Goal: Register for event/course

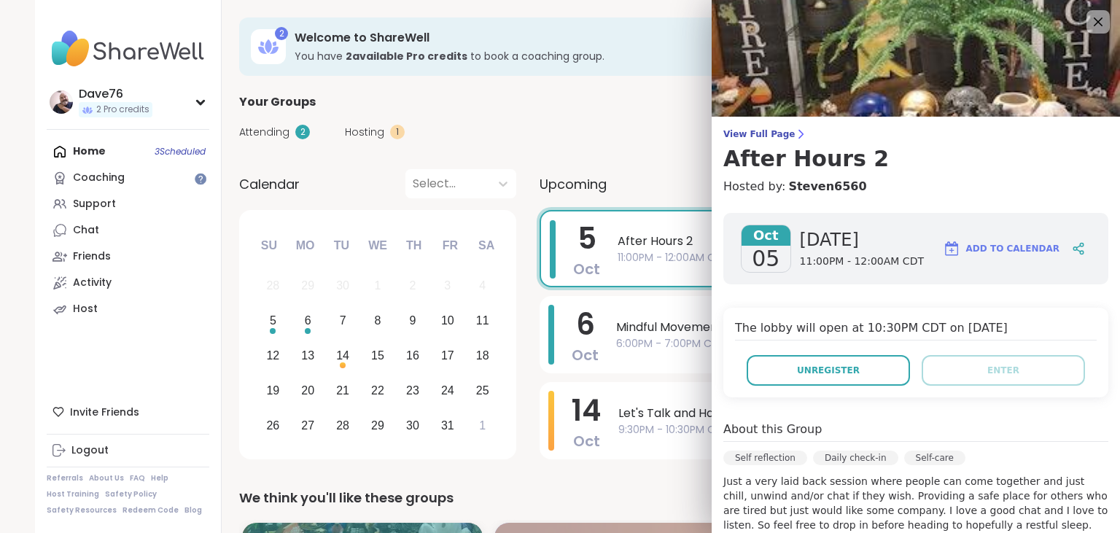
click at [623, 109] on div "Your Groups" at bounding box center [653, 101] width 828 height 17
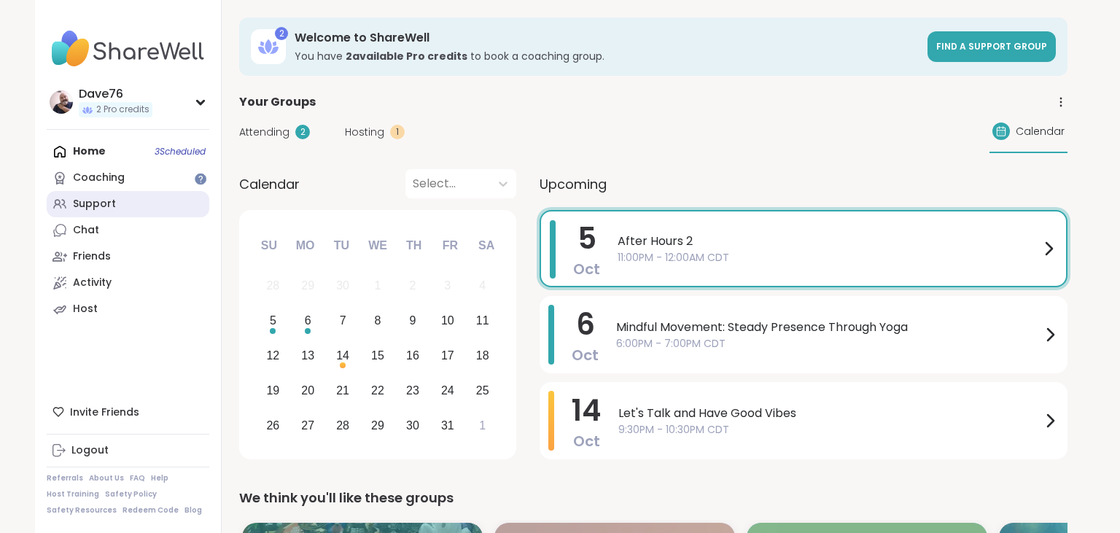
click at [127, 212] on link "Support" at bounding box center [128, 204] width 163 height 26
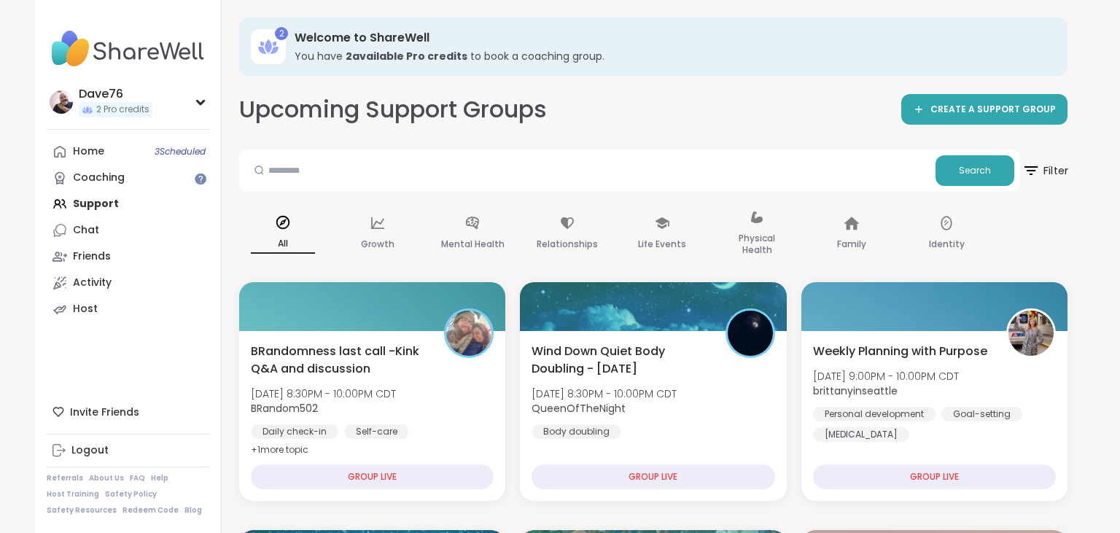
click at [1044, 168] on span "Filter" at bounding box center [1044, 170] width 47 height 36
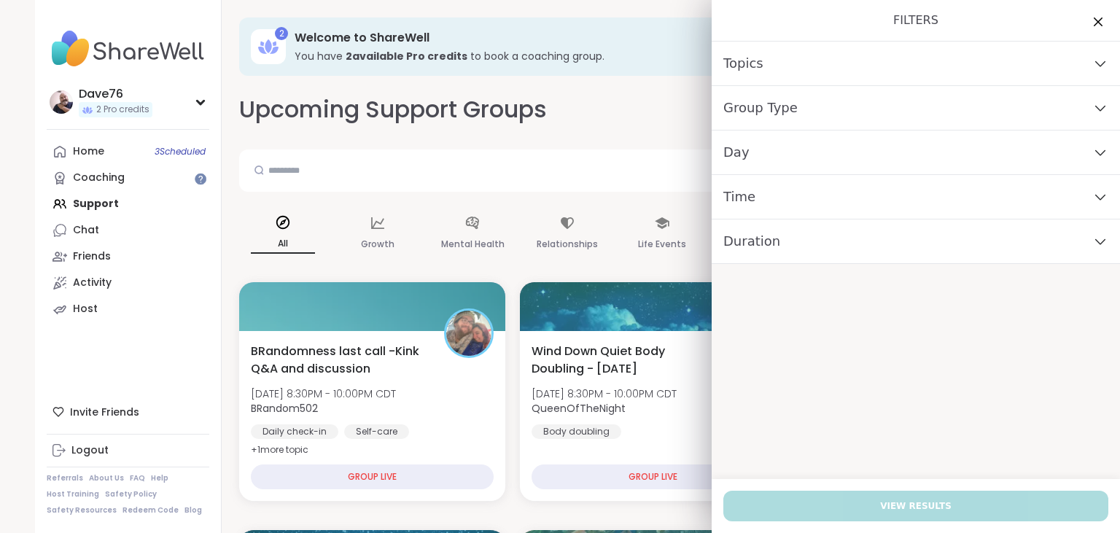
click at [939, 155] on div "Day" at bounding box center [916, 153] width 408 height 44
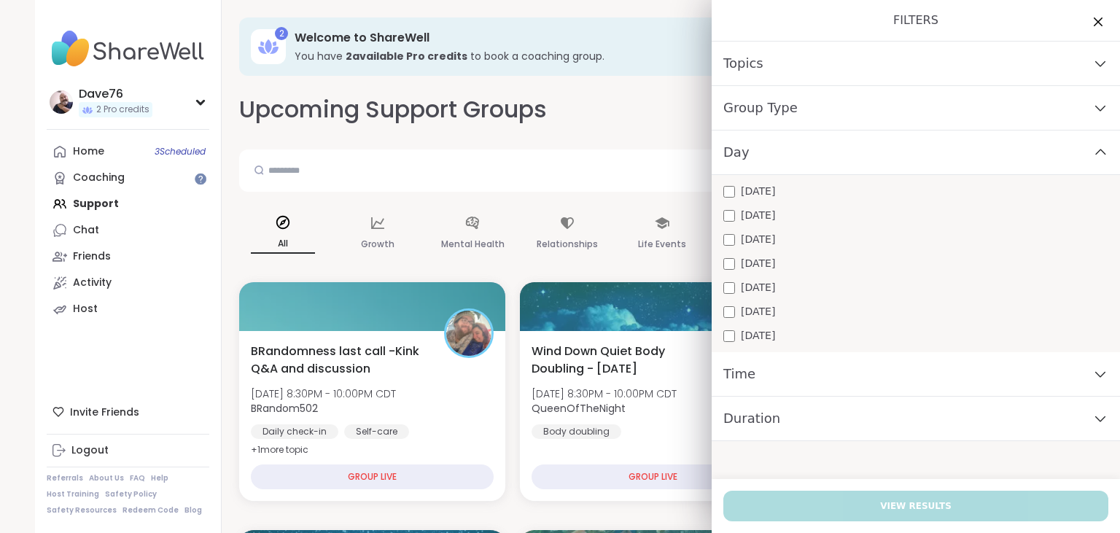
click at [812, 222] on div "[DATE]" at bounding box center [915, 215] width 385 height 15
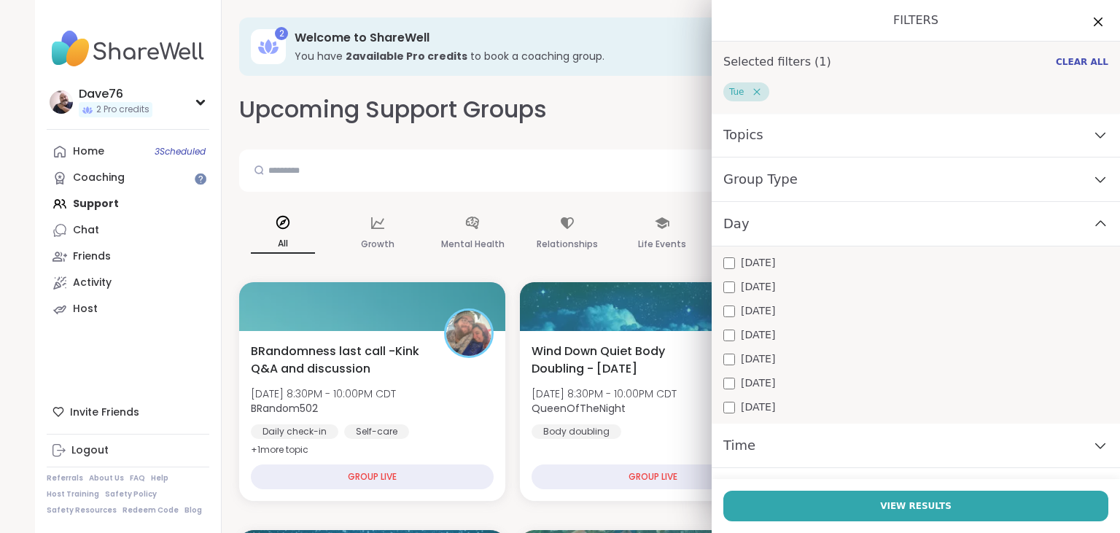
click at [949, 447] on div "Time" at bounding box center [916, 446] width 408 height 44
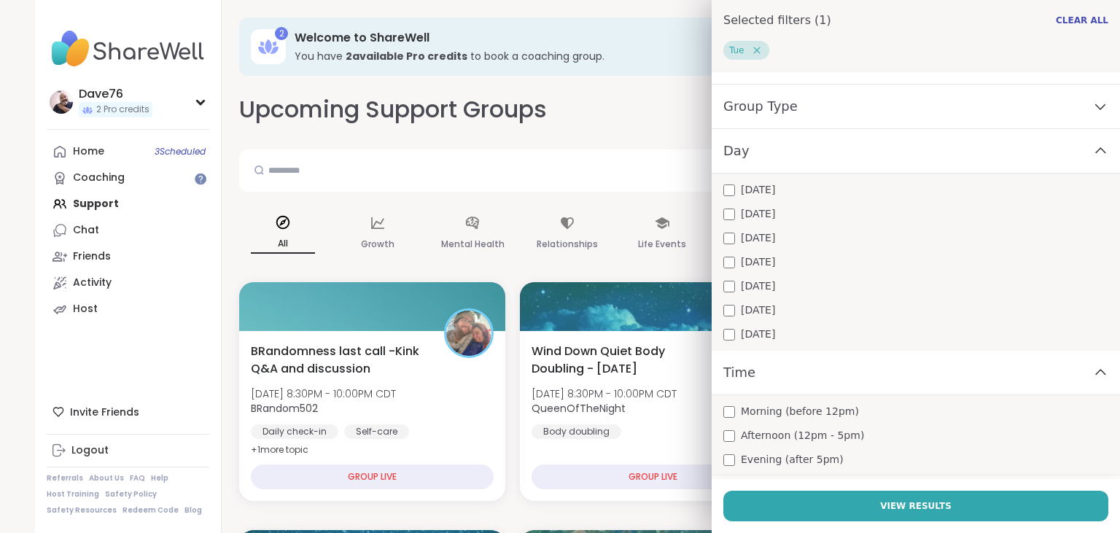
scroll to position [114, 0]
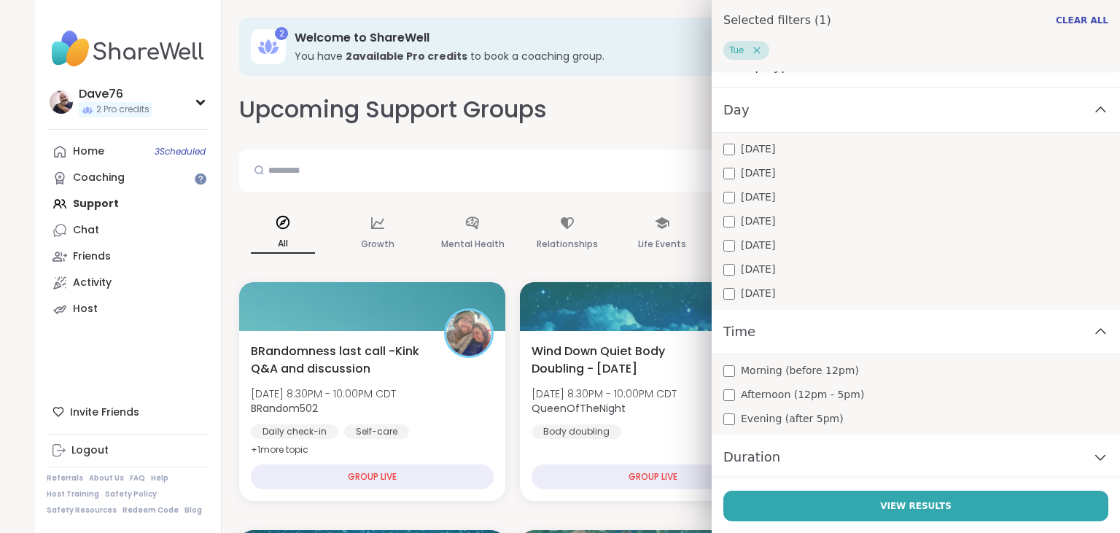
click at [749, 373] on span "Morning (before 12pm)" at bounding box center [800, 370] width 118 height 15
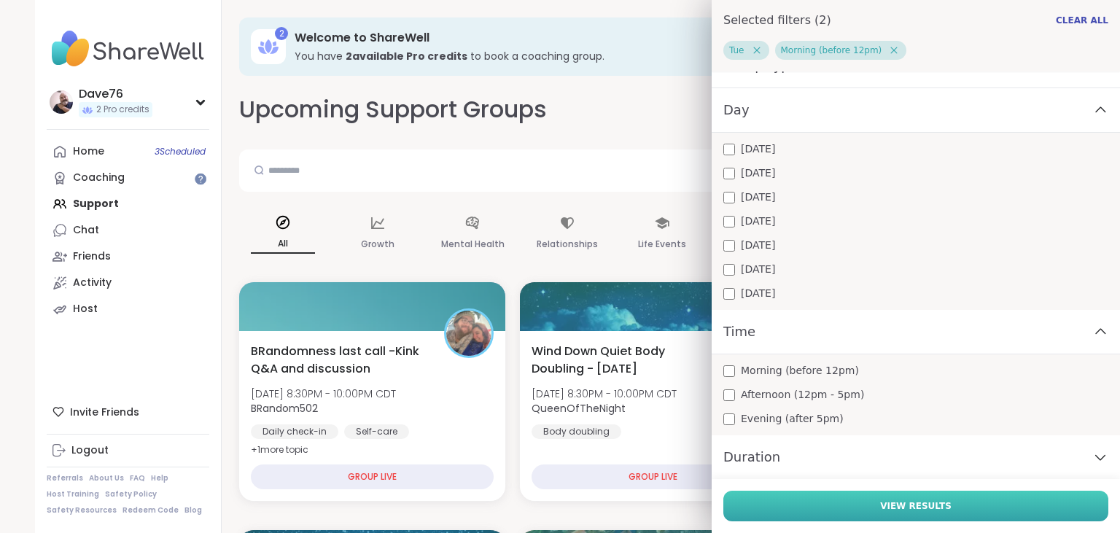
click at [900, 500] on span "View Results" at bounding box center [915, 505] width 71 height 13
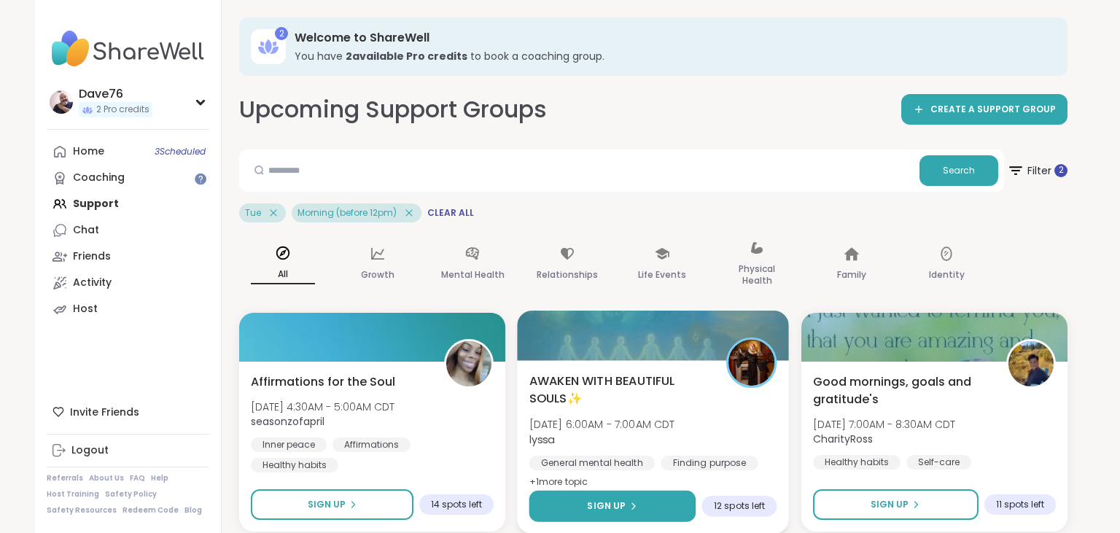
click at [653, 511] on button "Sign Up" at bounding box center [612, 506] width 167 height 31
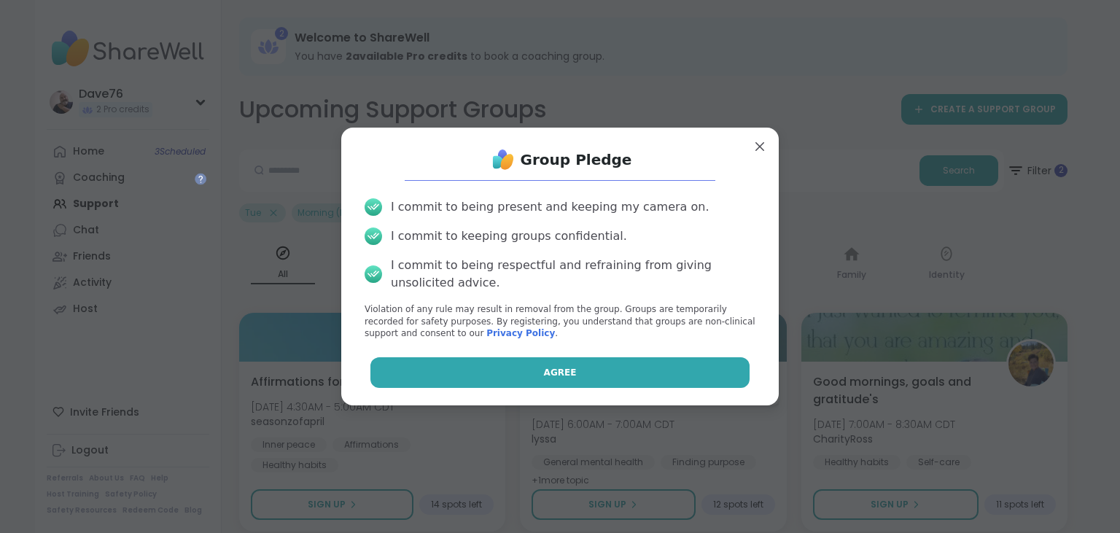
click at [618, 373] on button "Agree" at bounding box center [560, 372] width 380 height 31
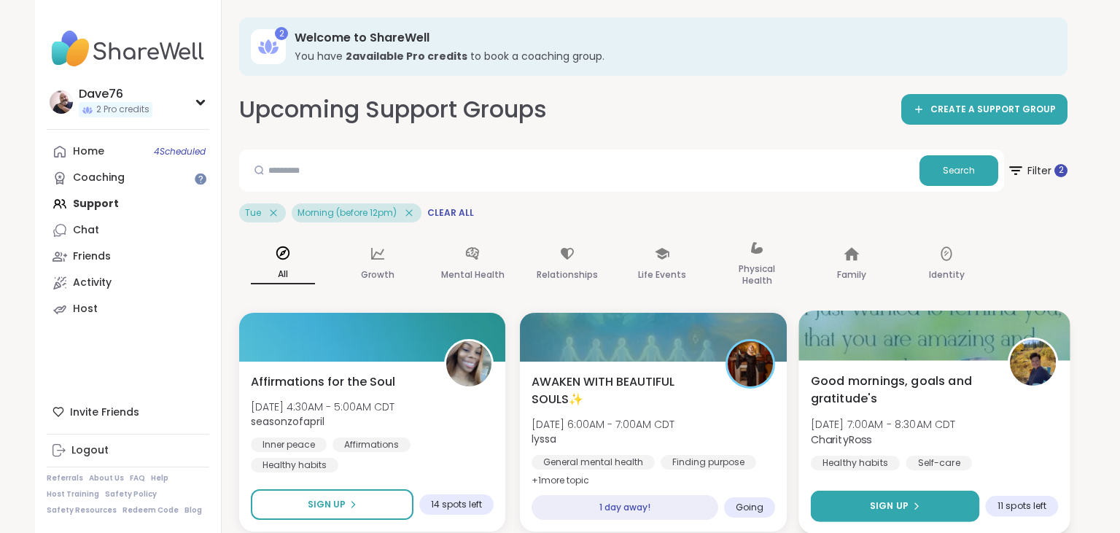
click at [913, 496] on button "Sign Up" at bounding box center [894, 506] width 169 height 31
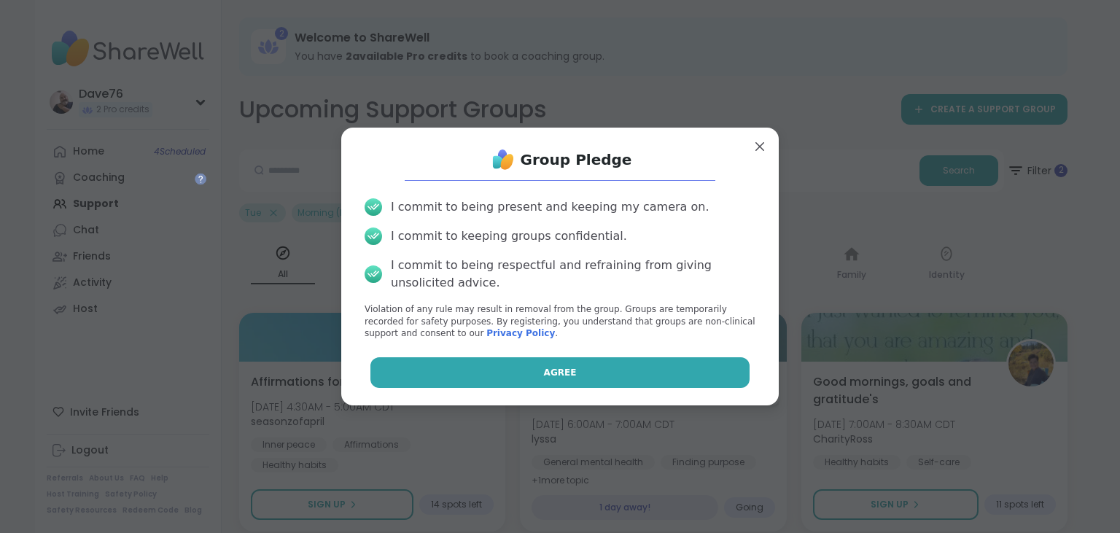
click at [649, 379] on button "Agree" at bounding box center [560, 372] width 380 height 31
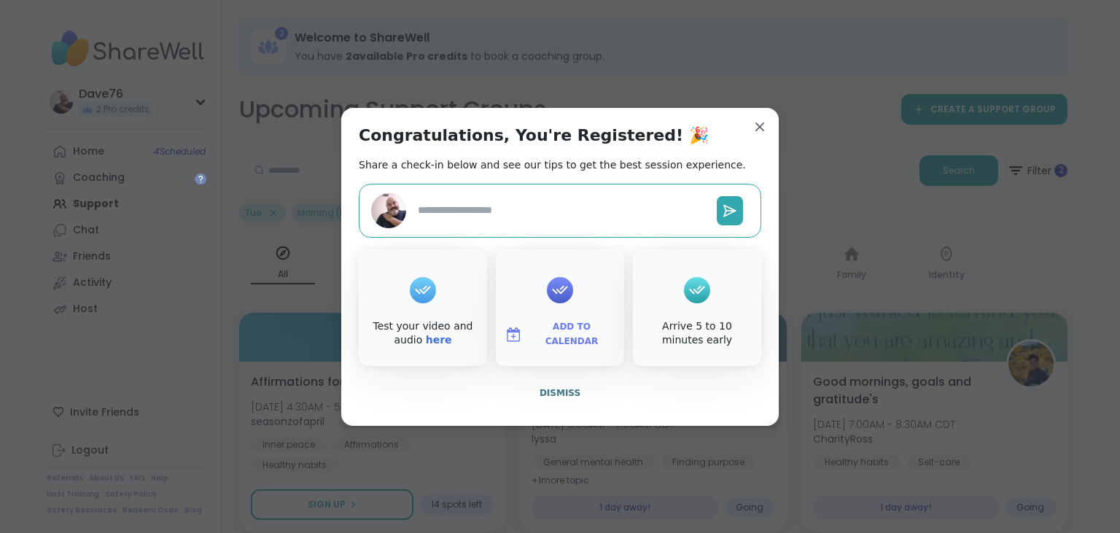
type textarea "*"
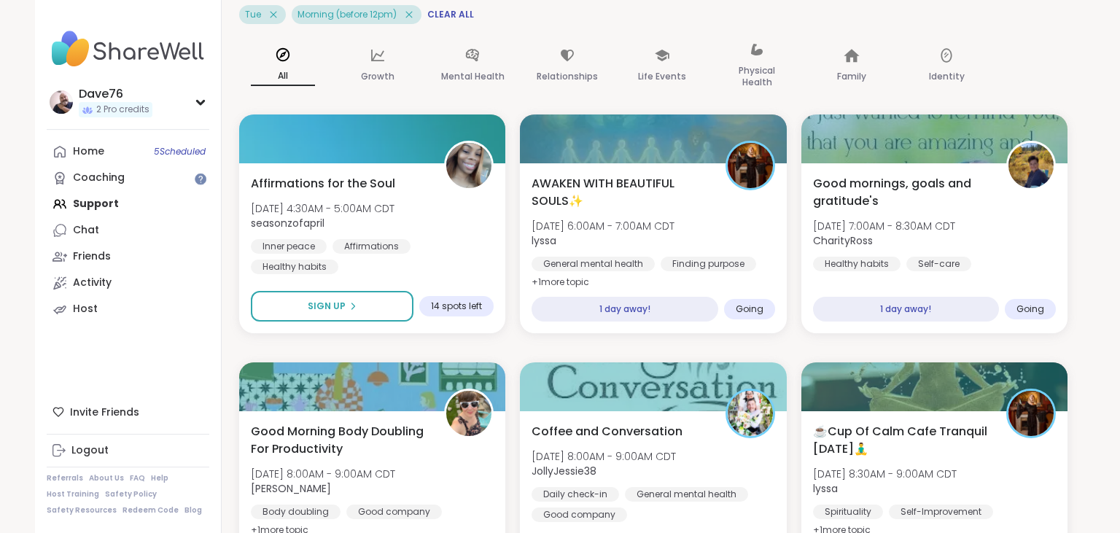
scroll to position [0, 0]
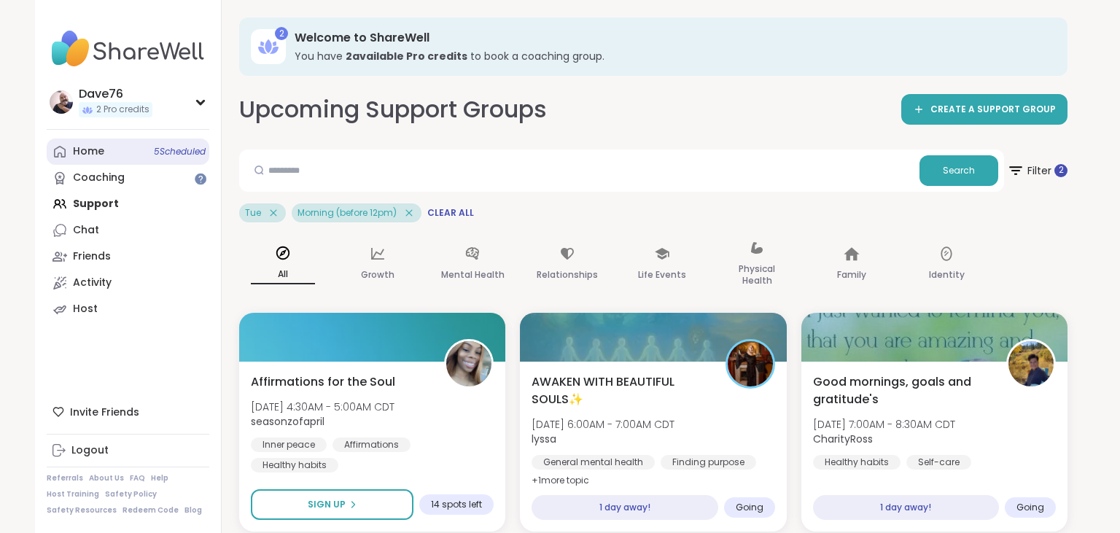
click at [98, 155] on div "Home 5 Scheduled" at bounding box center [88, 151] width 31 height 15
